Goal: Task Accomplishment & Management: Complete application form

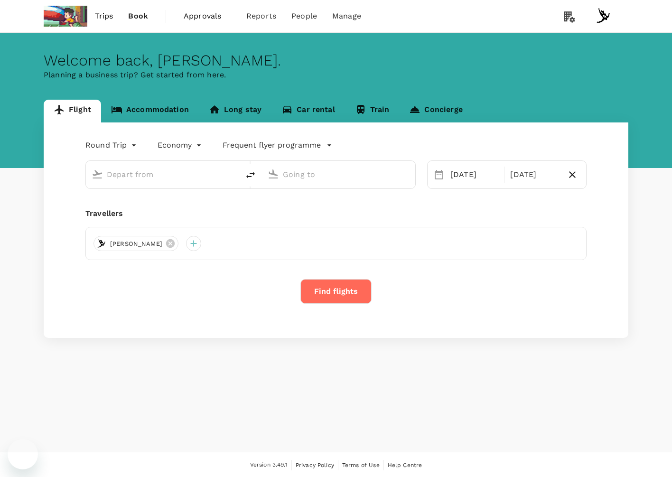
type input "business"
type input "Singapore Changi (SIN)"
type input "London Heathrow (LHR)"
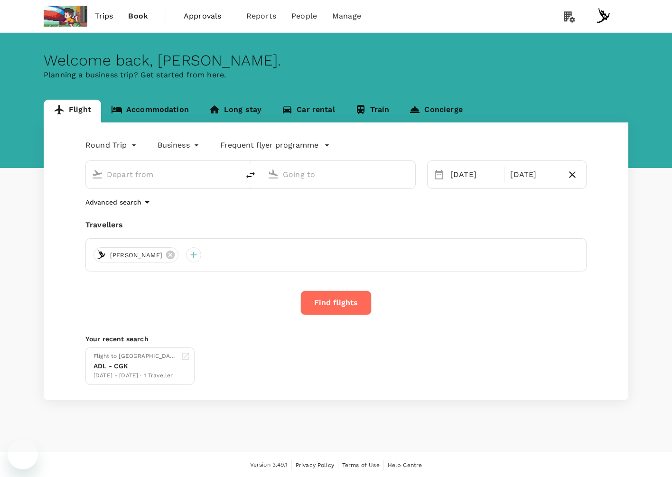
type input "Singapore Changi (SIN)"
type input "London Heathrow (LHR)"
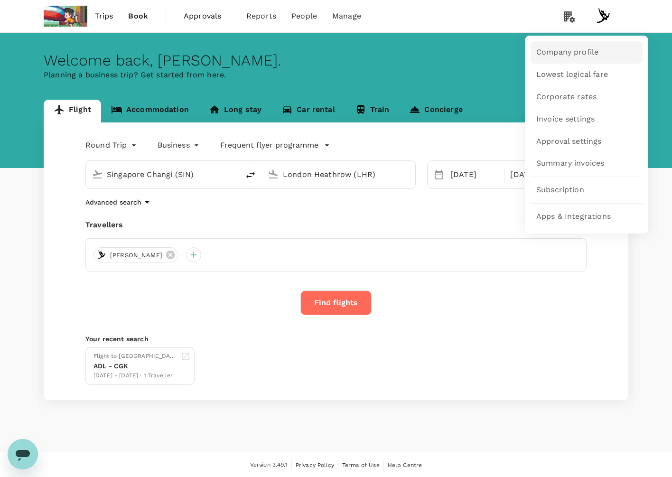
click at [576, 60] on link "Company profile" at bounding box center [587, 52] width 112 height 22
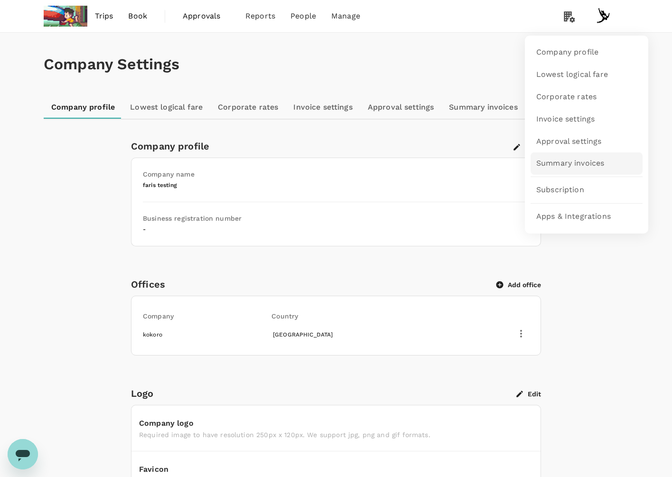
click at [579, 172] on link "Summary invoices" at bounding box center [587, 163] width 112 height 22
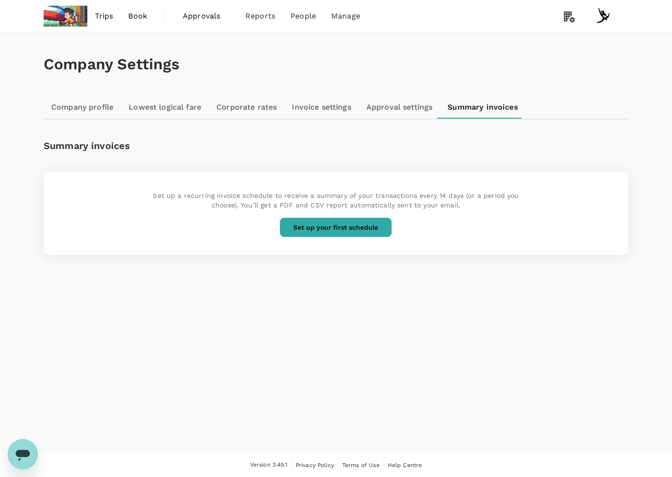
click at [310, 229] on button "Set up your first schedule" at bounding box center [336, 227] width 113 height 20
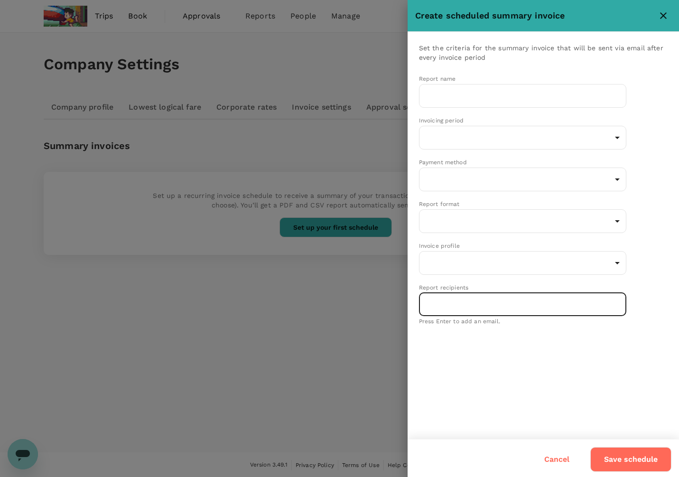
click at [517, 301] on input "text" at bounding box center [523, 304] width 199 height 18
type input "adannandad"
type input "[EMAIL_ADDRESS][DOMAIN_NAME]"
type input "a"
click at [546, 380] on div "Set the criteria for the summary invoice that will be sent via email after ever…" at bounding box center [544, 235] width 272 height 407
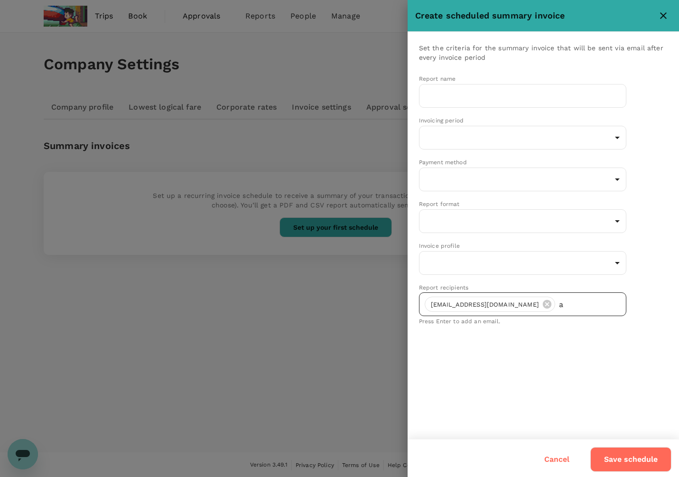
click at [557, 307] on input "a" at bounding box center [582, 304] width 51 height 18
type input "[PERSON_NAME][EMAIL_ADDRESS][DOMAIN_NAME]"
click at [524, 303] on input "[PERSON_NAME][EMAIL_ADDRESS][DOMAIN_NAME]" at bounding box center [516, 304] width 185 height 18
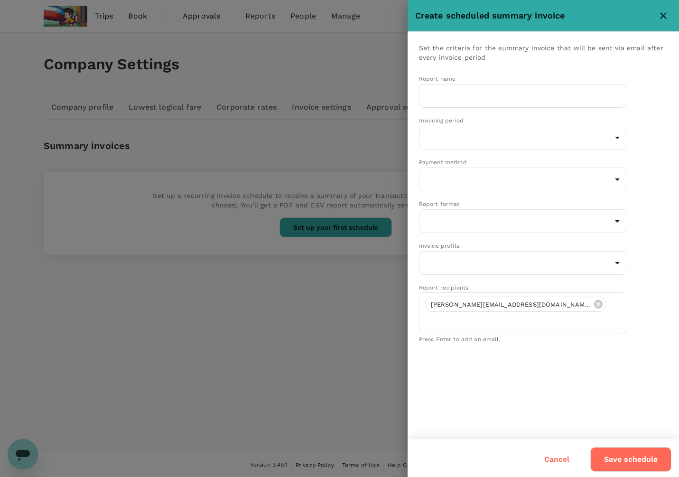
click at [603, 356] on div "Set the criteria for the summary invoice that will be sent via email after ever…" at bounding box center [544, 235] width 272 height 407
click at [536, 284] on div "Report recipients [PERSON_NAME][EMAIL_ADDRESS][DOMAIN_NAME] ​ Press Enter to ad…" at bounding box center [522, 314] width 207 height 63
click at [594, 300] on icon at bounding box center [598, 304] width 9 height 9
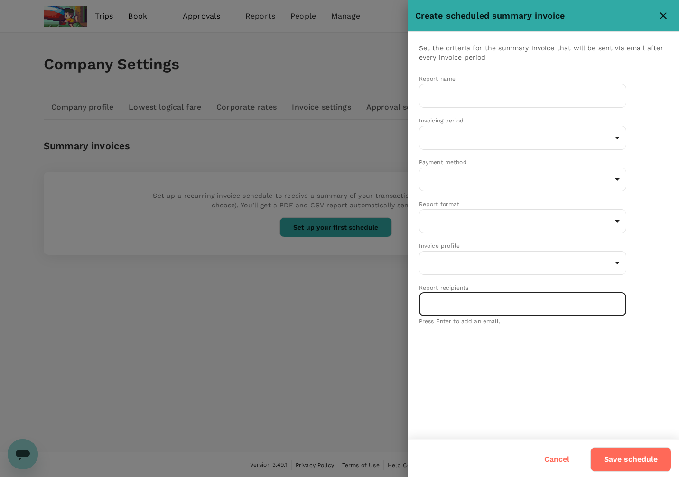
click at [530, 300] on input "text" at bounding box center [523, 304] width 199 height 18
type input "a"
type input "n"
type input "[EMAIL_ADDRESS][DOMAIN_NAME]"
type input "a"
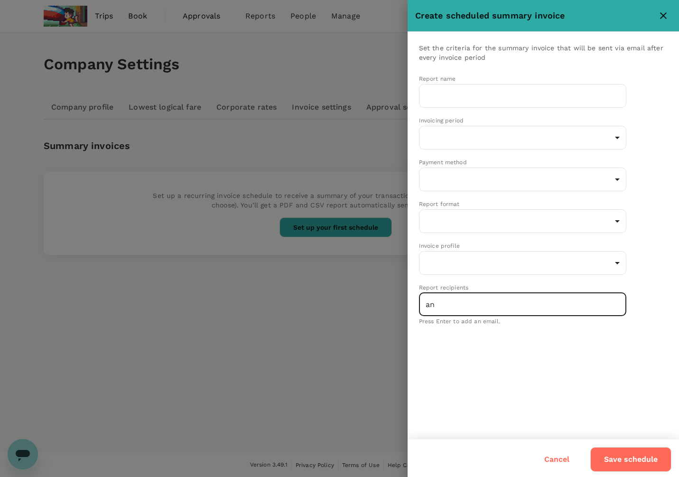
type input "an"
click at [530, 300] on input "an" at bounding box center [516, 304] width 185 height 18
click at [475, 299] on input "an" at bounding box center [516, 304] width 185 height 18
